Goal: Information Seeking & Learning: Learn about a topic

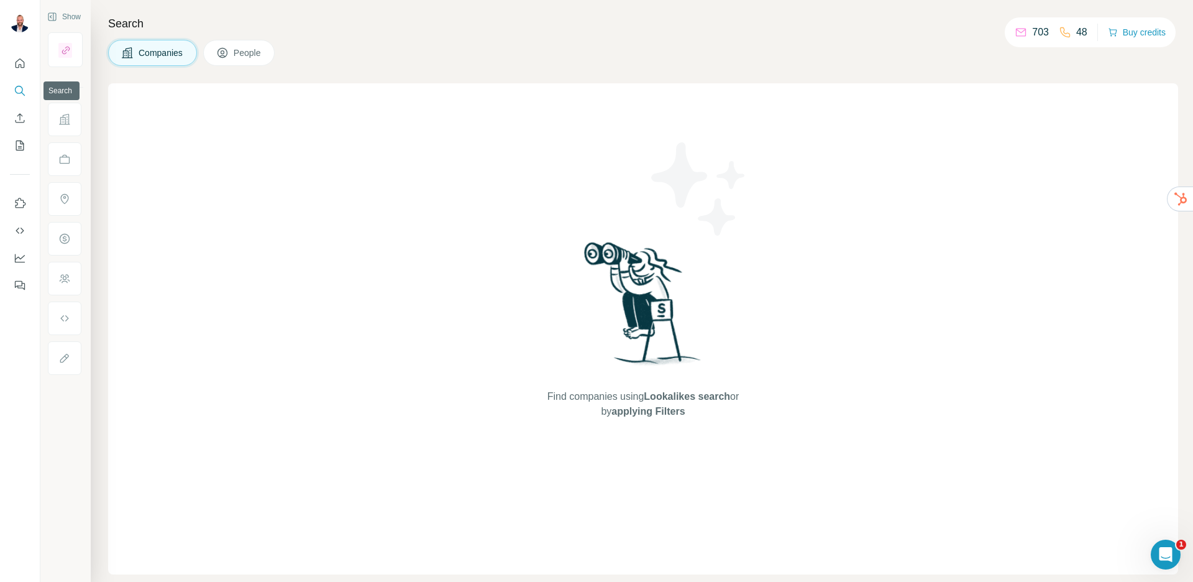
click at [19, 90] on icon "Search" at bounding box center [20, 91] width 12 height 12
click at [239, 57] on span "People" at bounding box center [248, 53] width 29 height 12
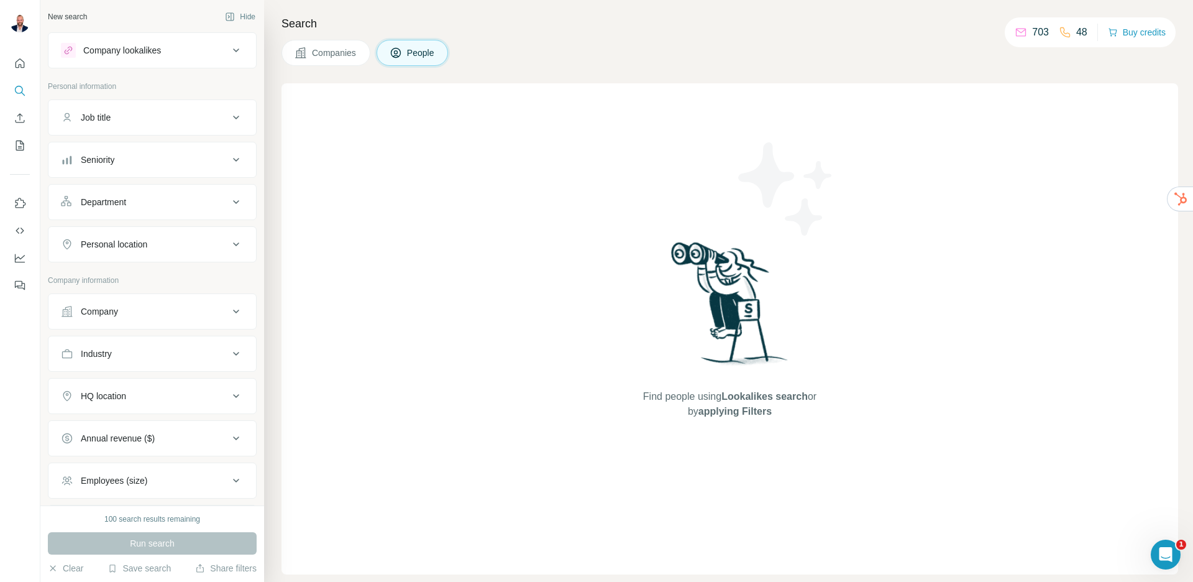
scroll to position [113, 0]
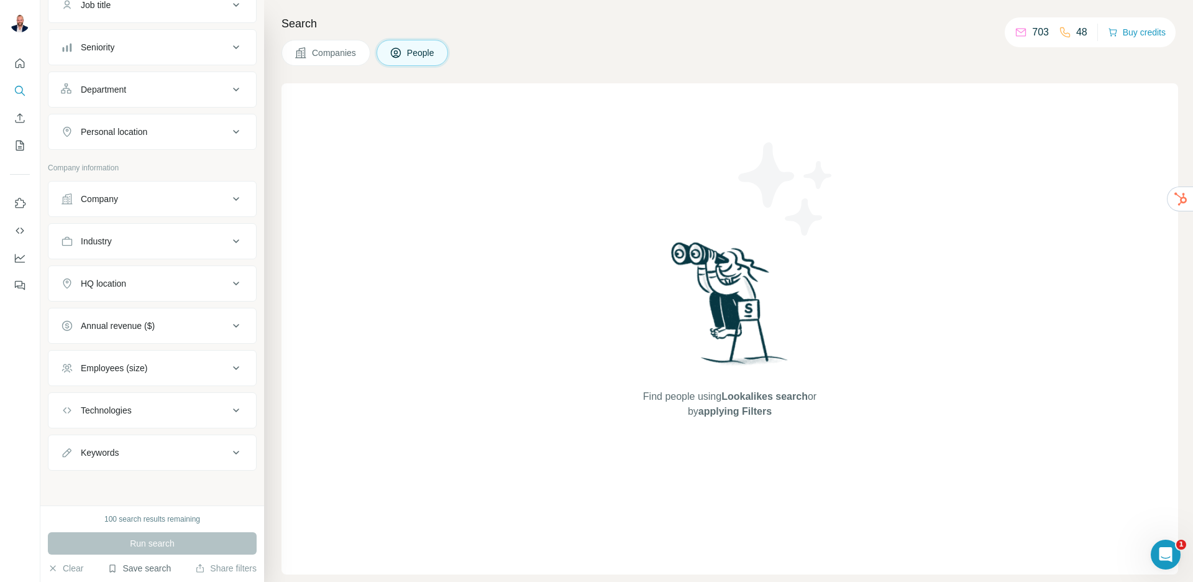
click at [153, 572] on button "Save search" at bounding box center [139, 568] width 63 height 12
click at [178, 557] on div "View my saved searches" at bounding box center [174, 546] width 131 height 25
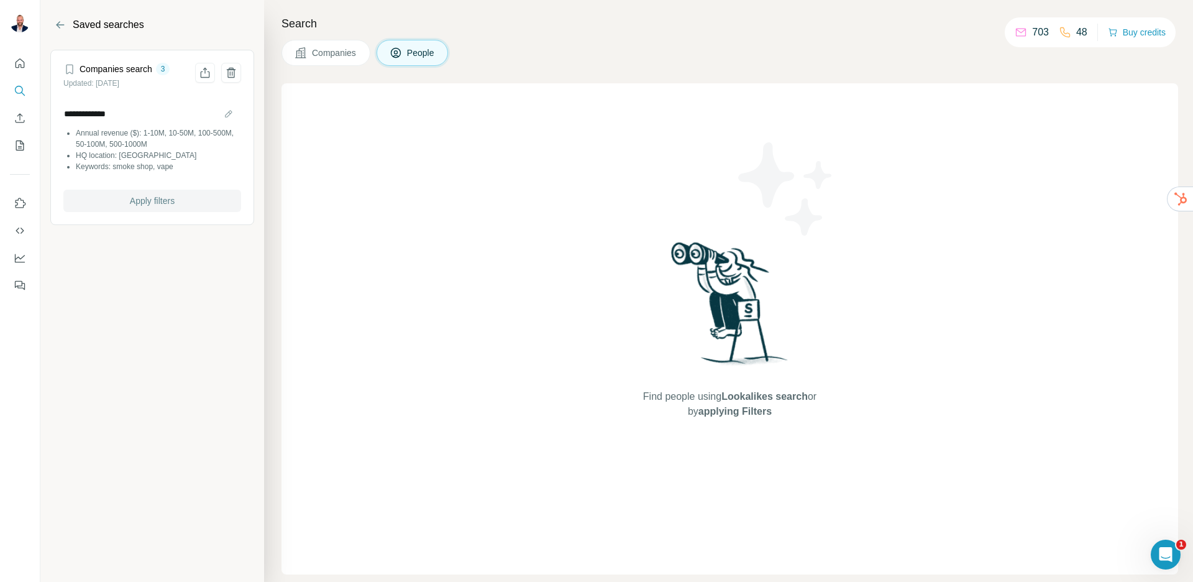
click at [148, 200] on span "Apply filters" at bounding box center [152, 201] width 45 height 12
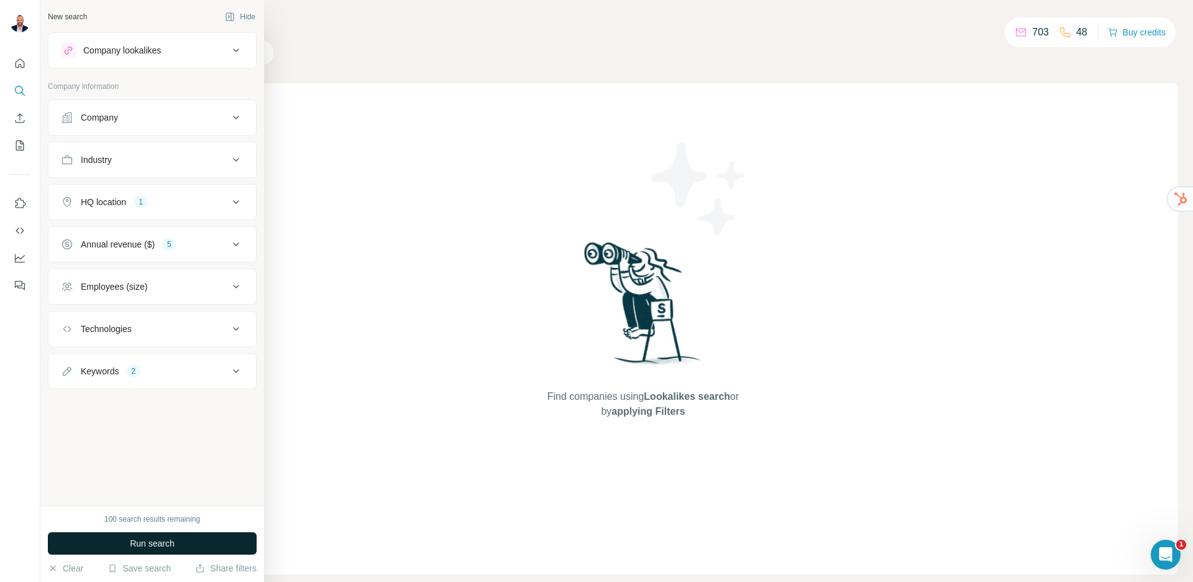
click at [152, 546] on span "Run search" at bounding box center [152, 543] width 45 height 12
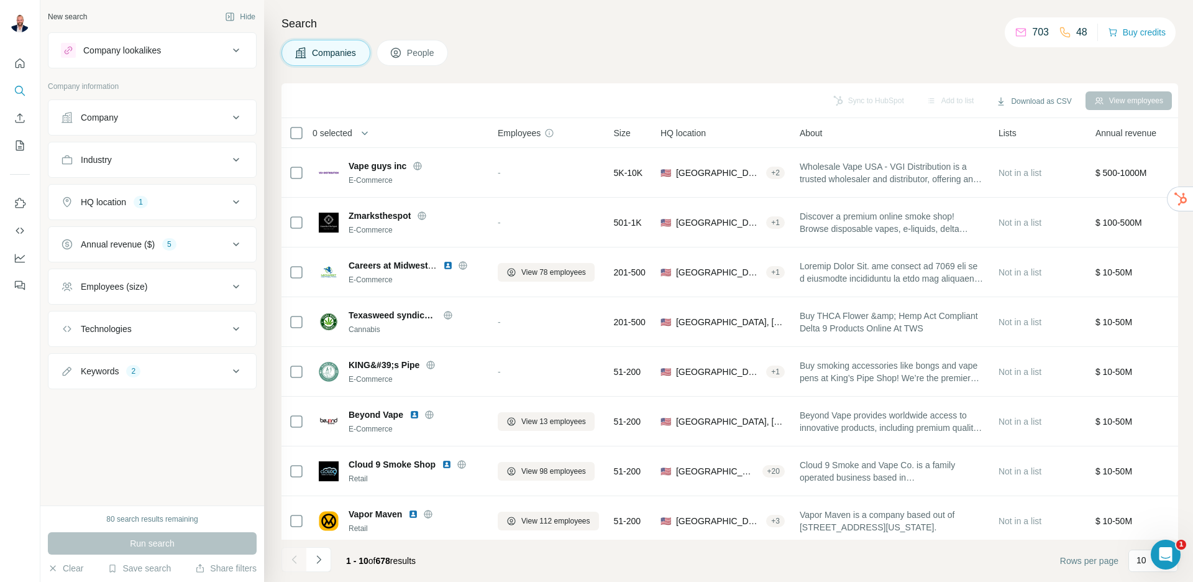
click at [422, 58] on span "People" at bounding box center [421, 53] width 29 height 12
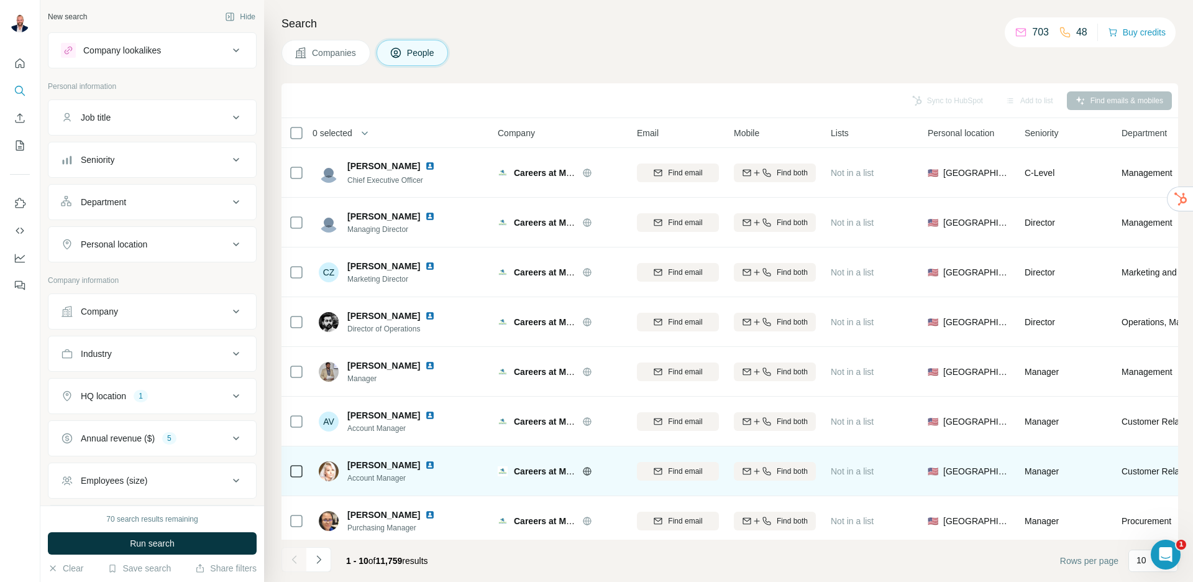
scroll to position [106, 0]
